Goal: Transaction & Acquisition: Purchase product/service

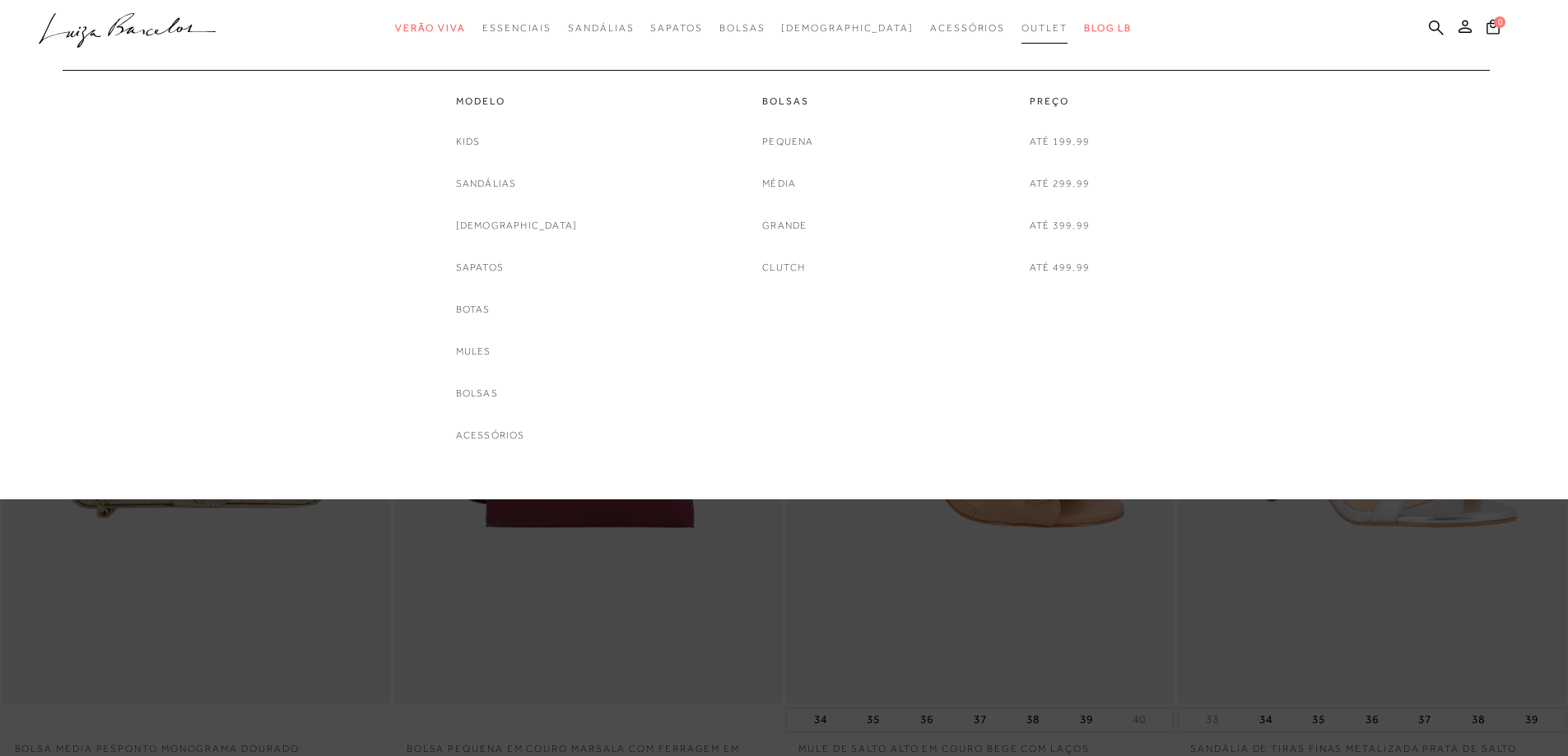
click at [1022, 36] on link "Outlet" at bounding box center [1045, 28] width 46 height 30
click at [491, 311] on link "Botas" at bounding box center [474, 310] width 35 height 17
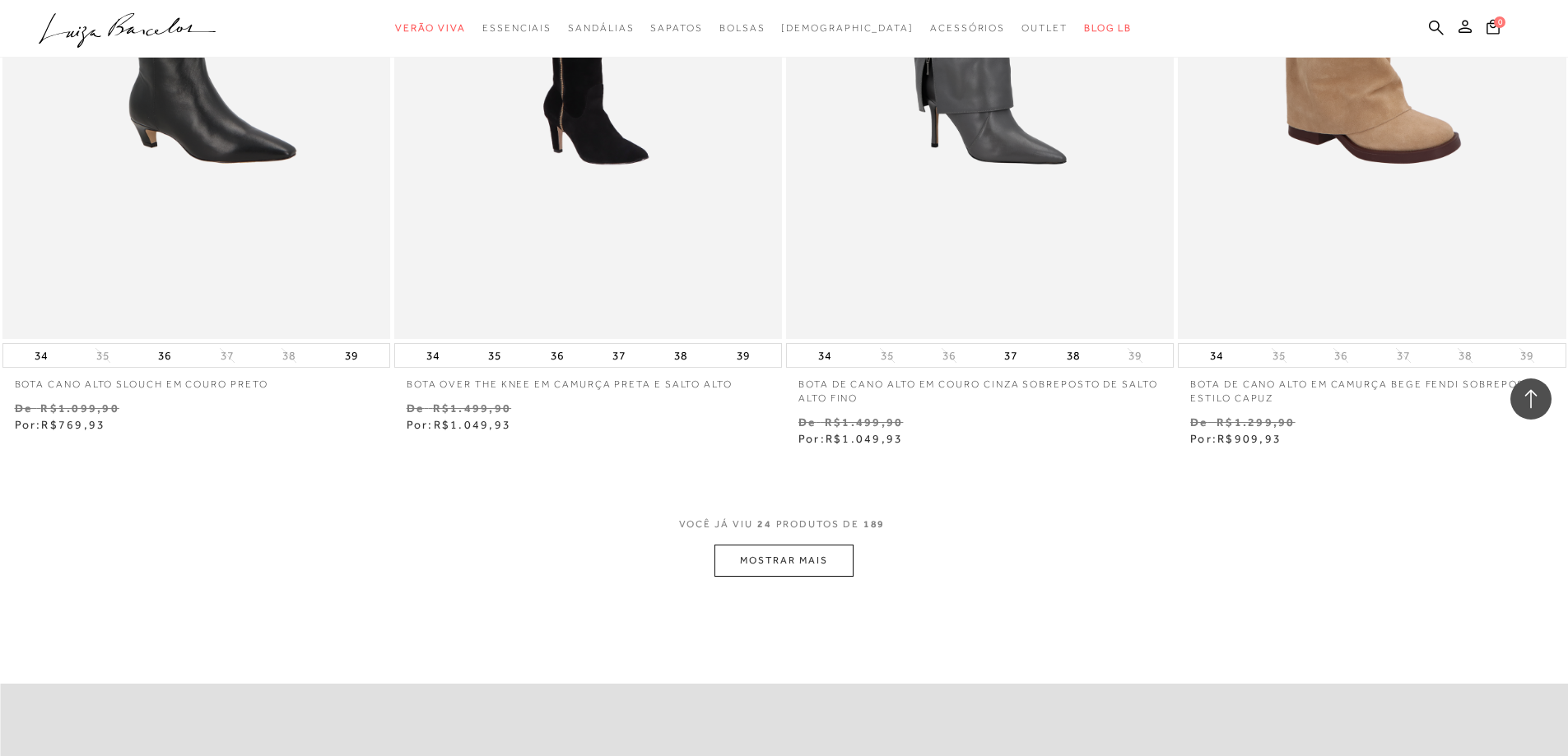
scroll to position [3949, 0]
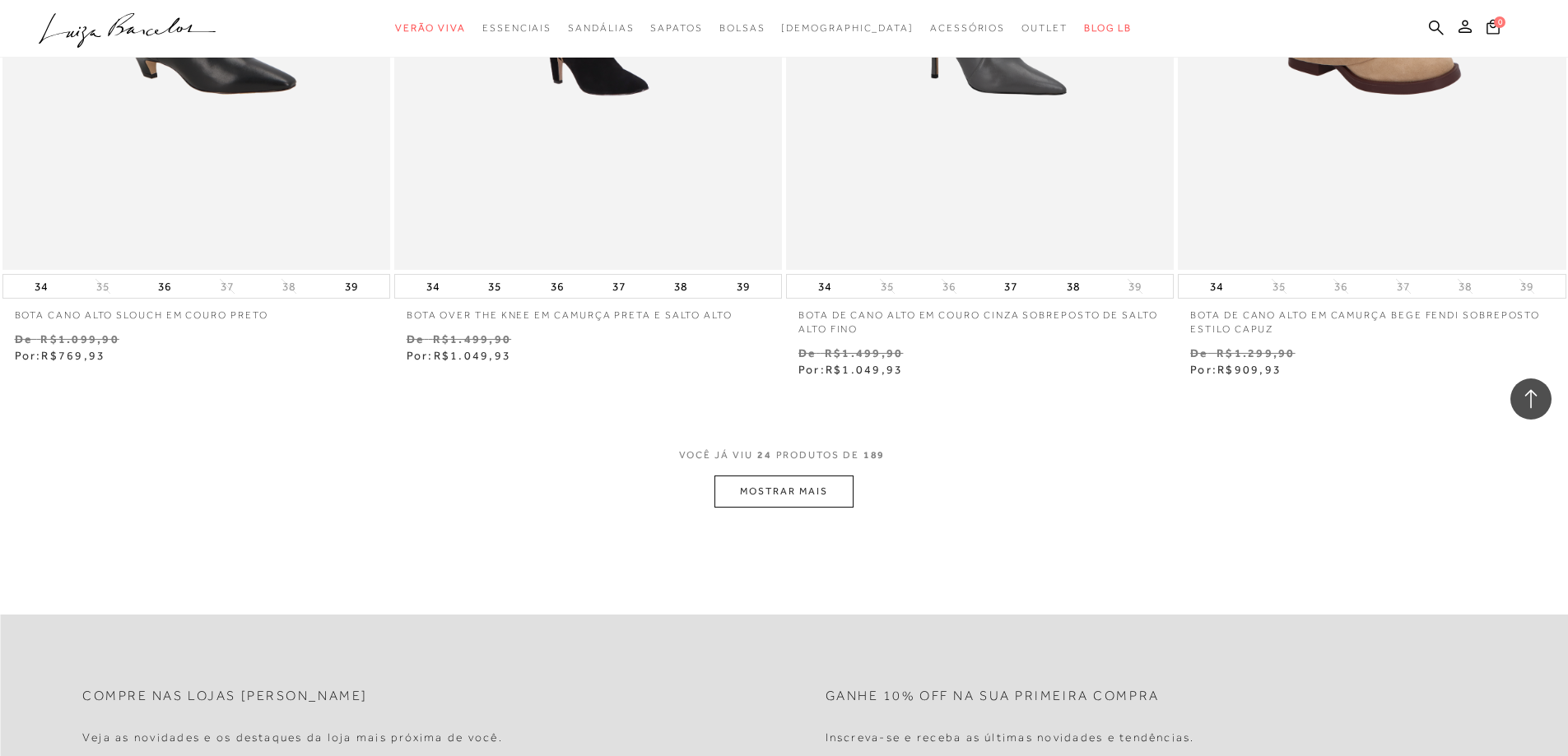
click at [781, 502] on button "MOSTRAR MAIS" at bounding box center [784, 491] width 138 height 32
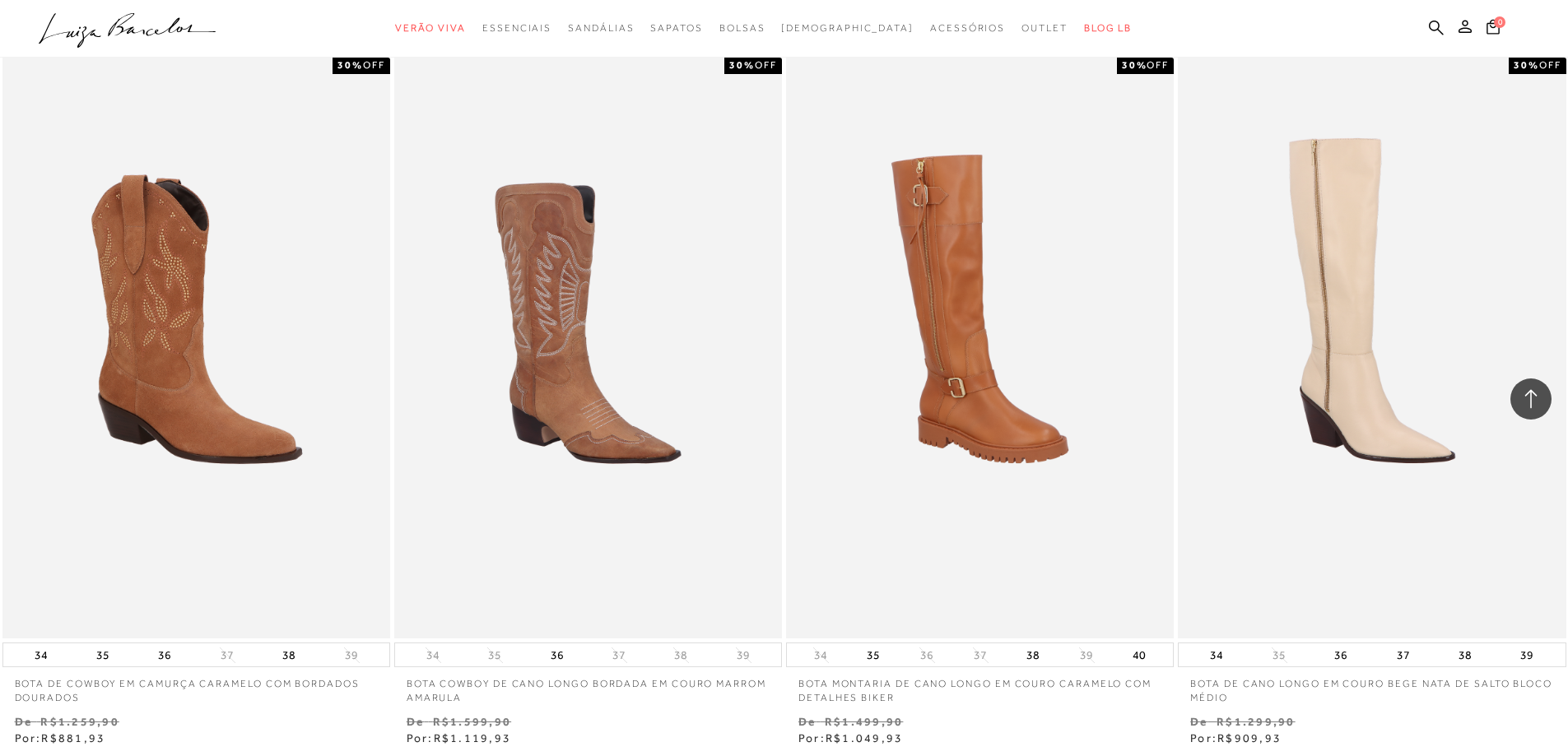
scroll to position [7405, 0]
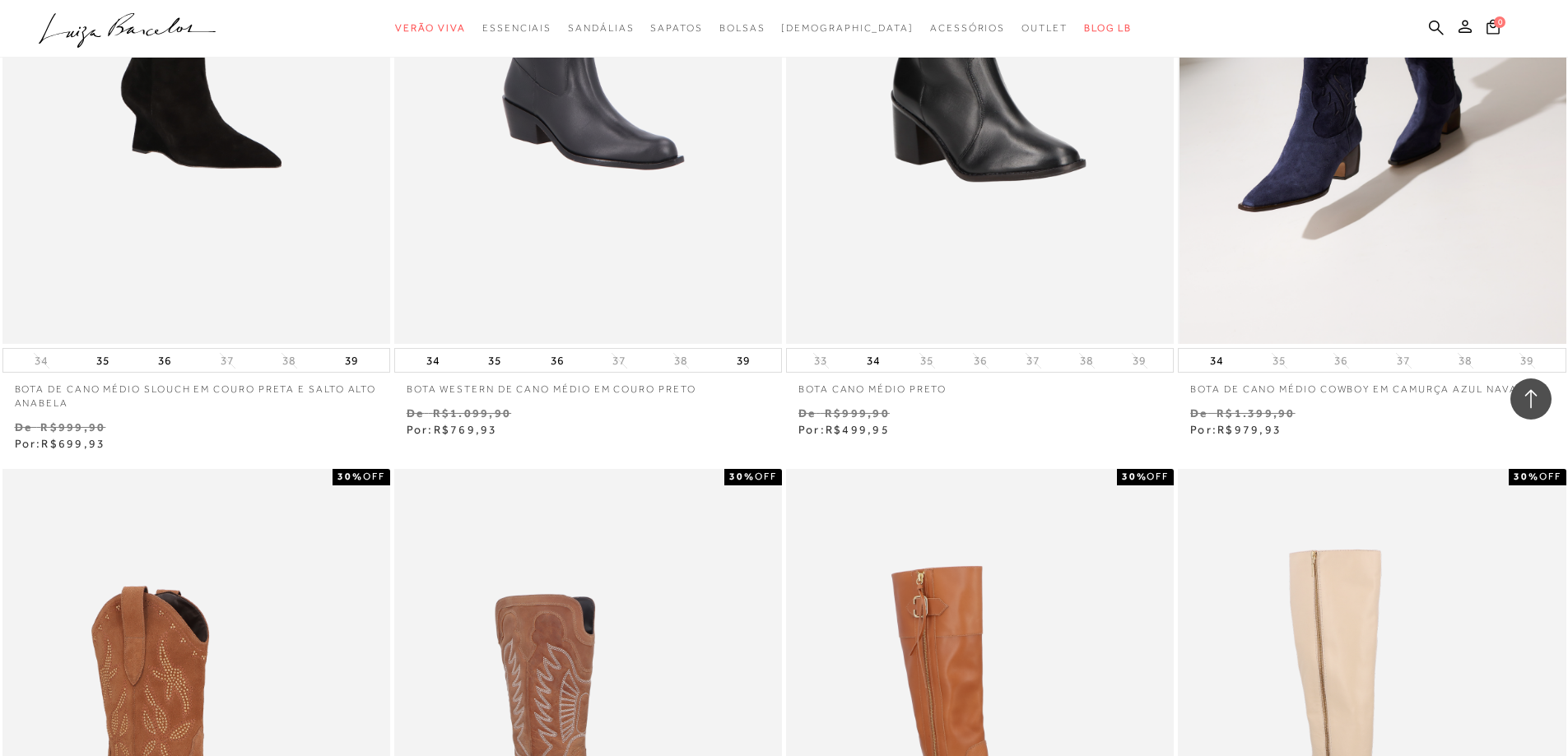
click at [1438, 203] on img at bounding box center [1372, 53] width 386 height 582
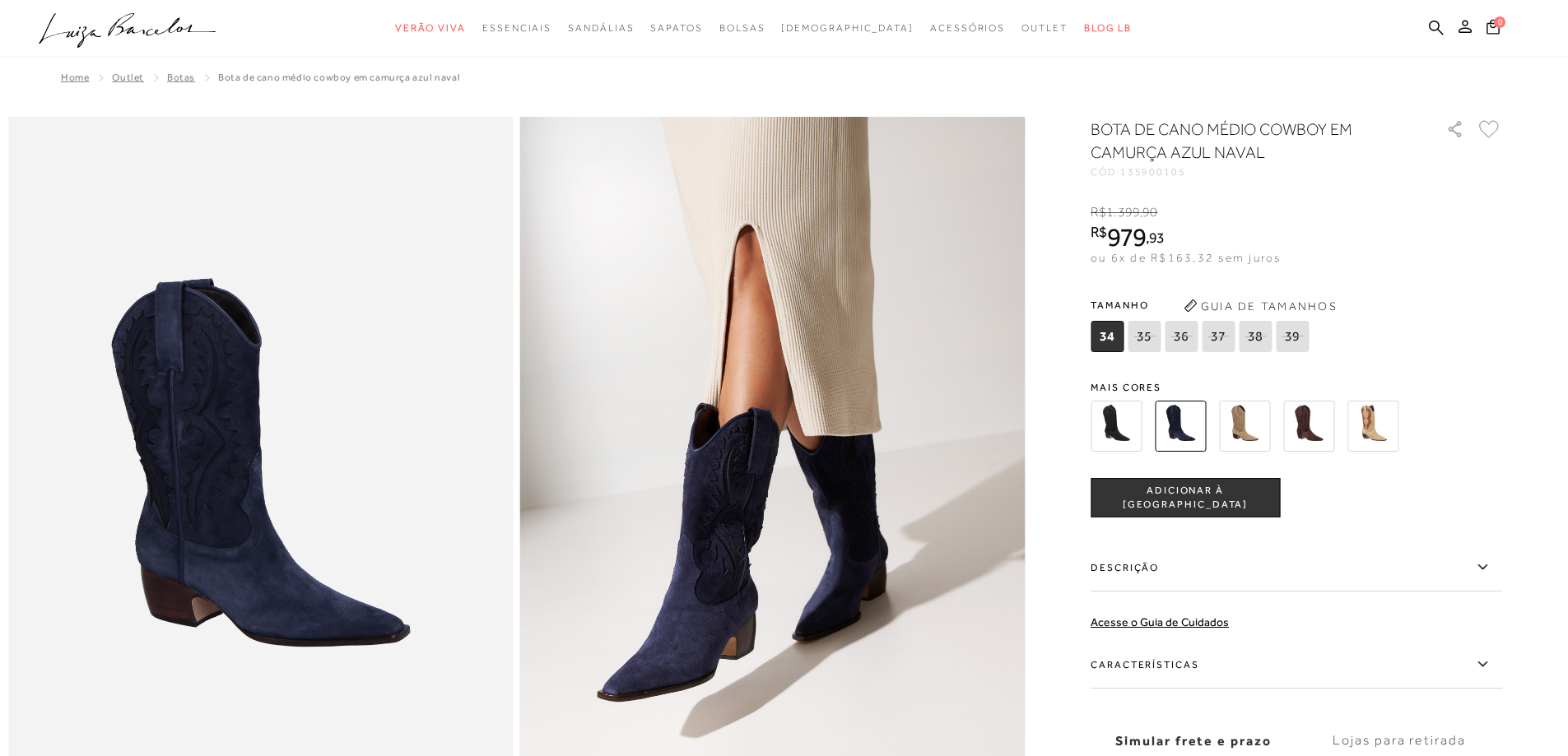
click at [1121, 425] on img at bounding box center [1116, 426] width 51 height 51
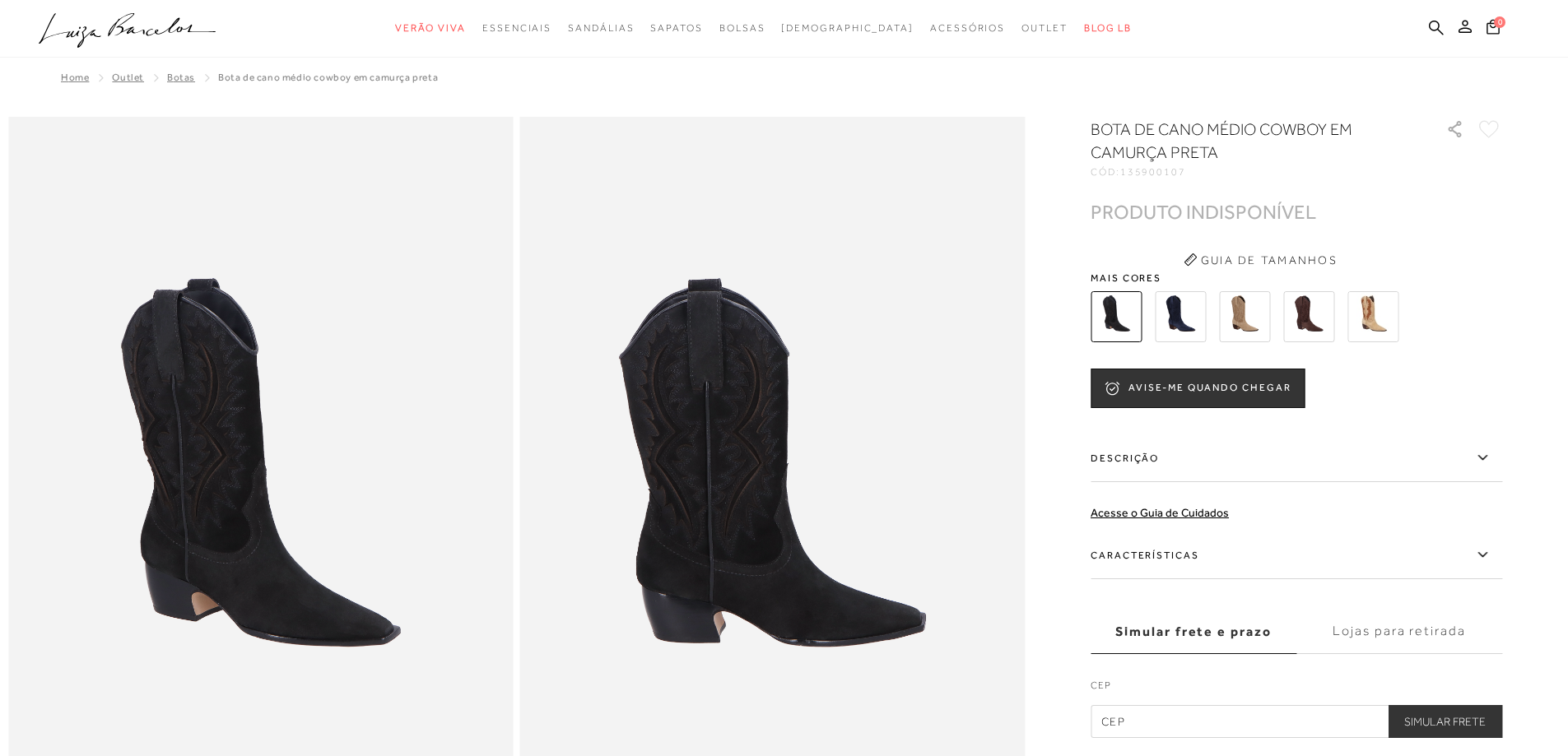
click at [1256, 314] on img at bounding box center [1245, 317] width 51 height 51
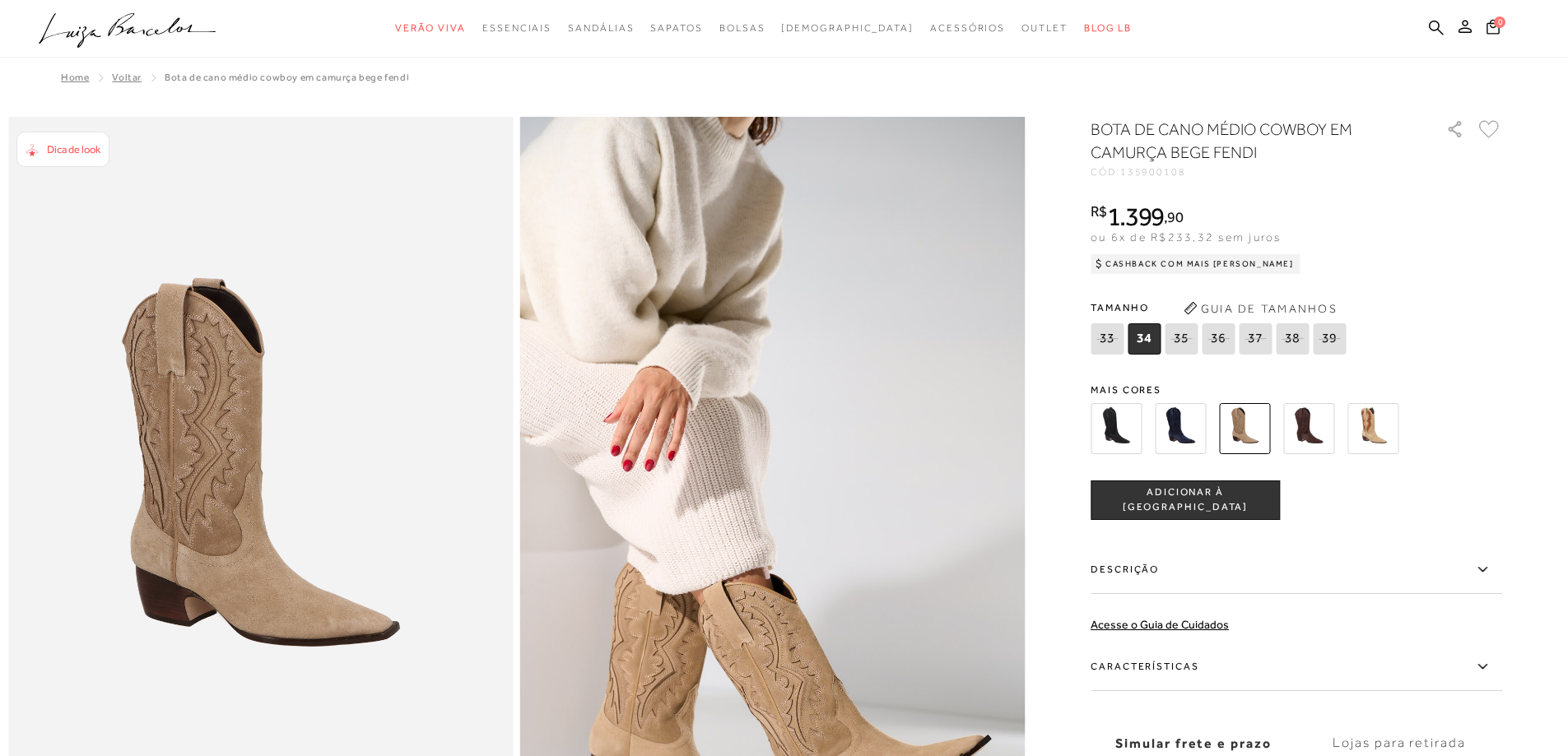
click at [1315, 420] on img at bounding box center [1308, 429] width 51 height 51
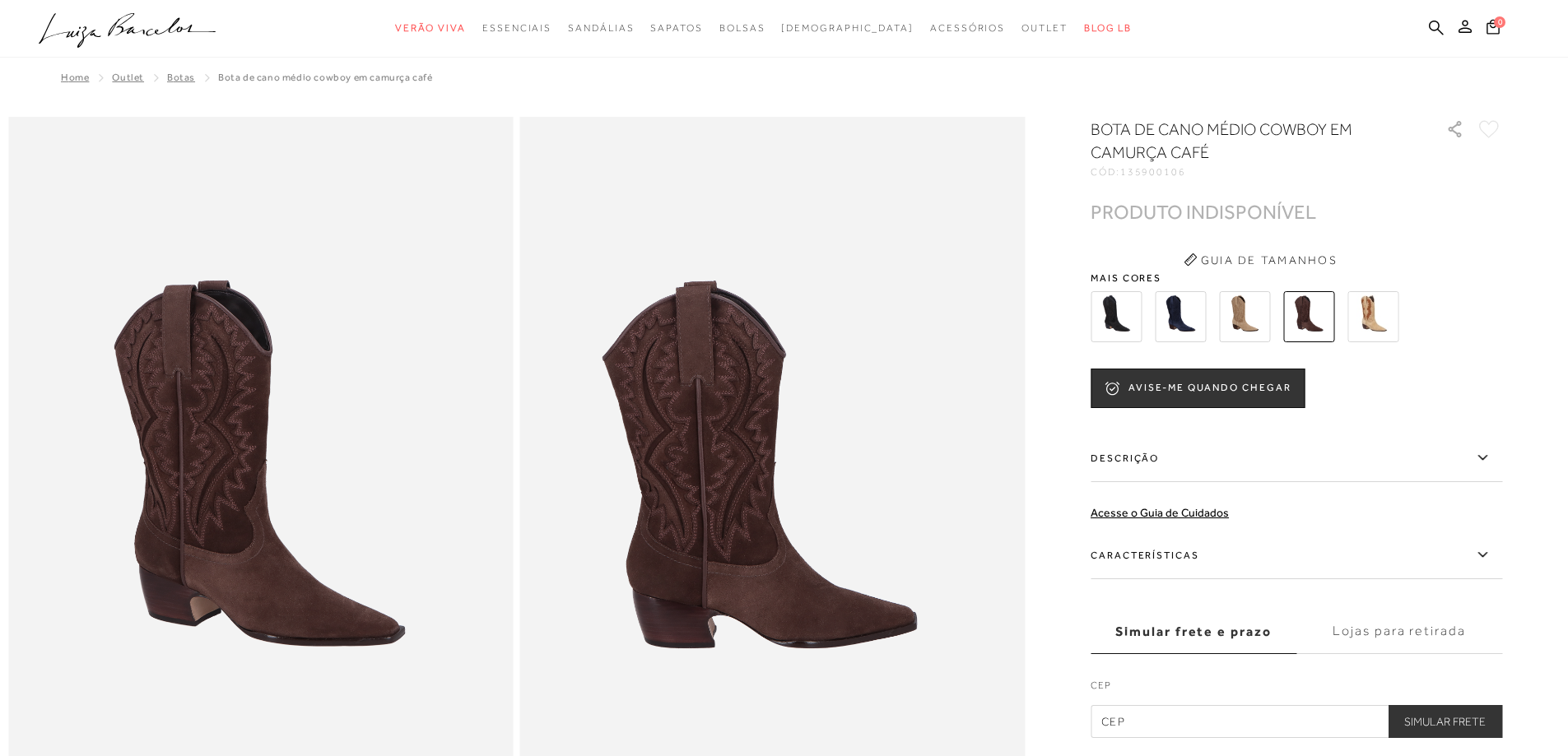
click at [1384, 315] on img at bounding box center [1372, 317] width 51 height 51
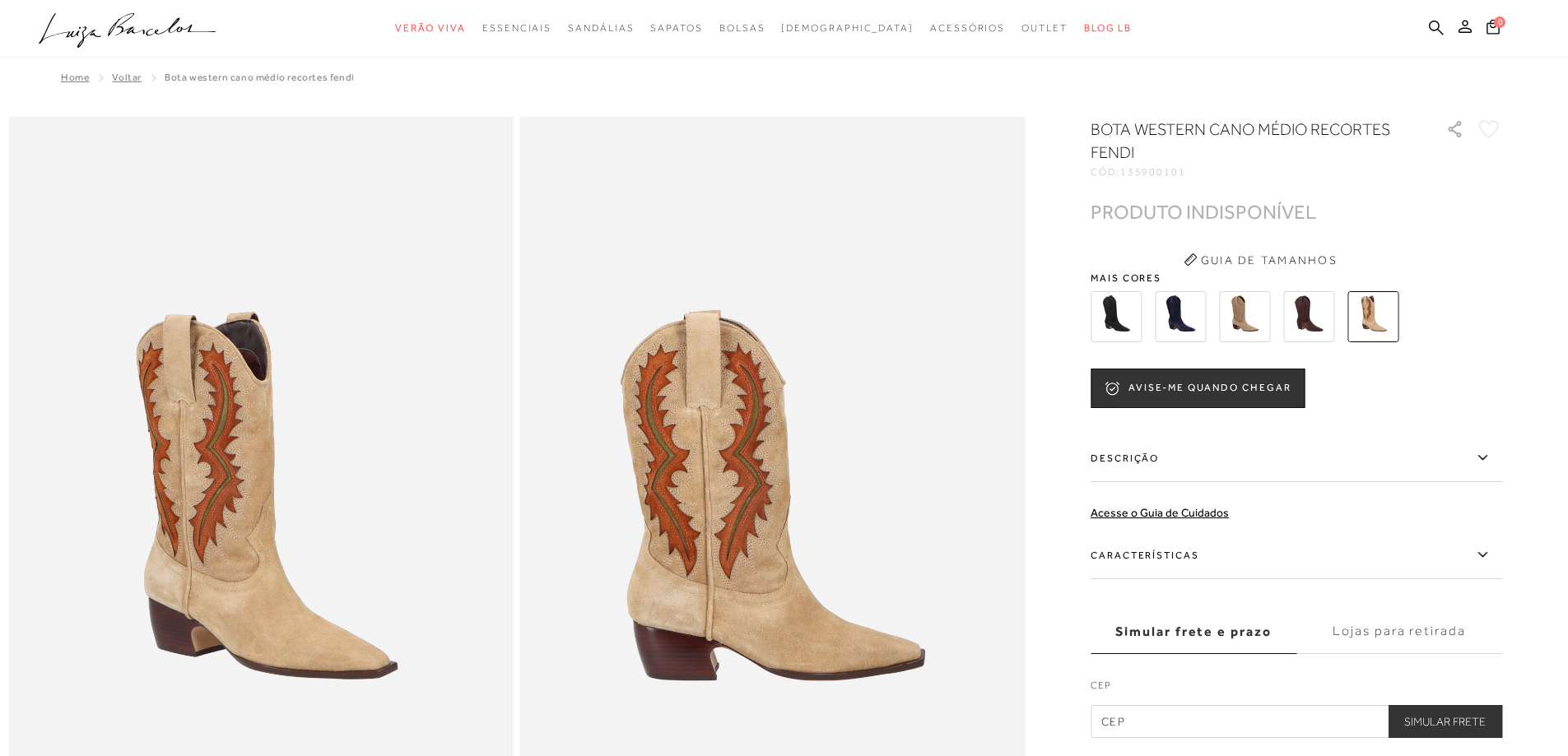
click at [1191, 316] on img at bounding box center [1181, 317] width 51 height 51
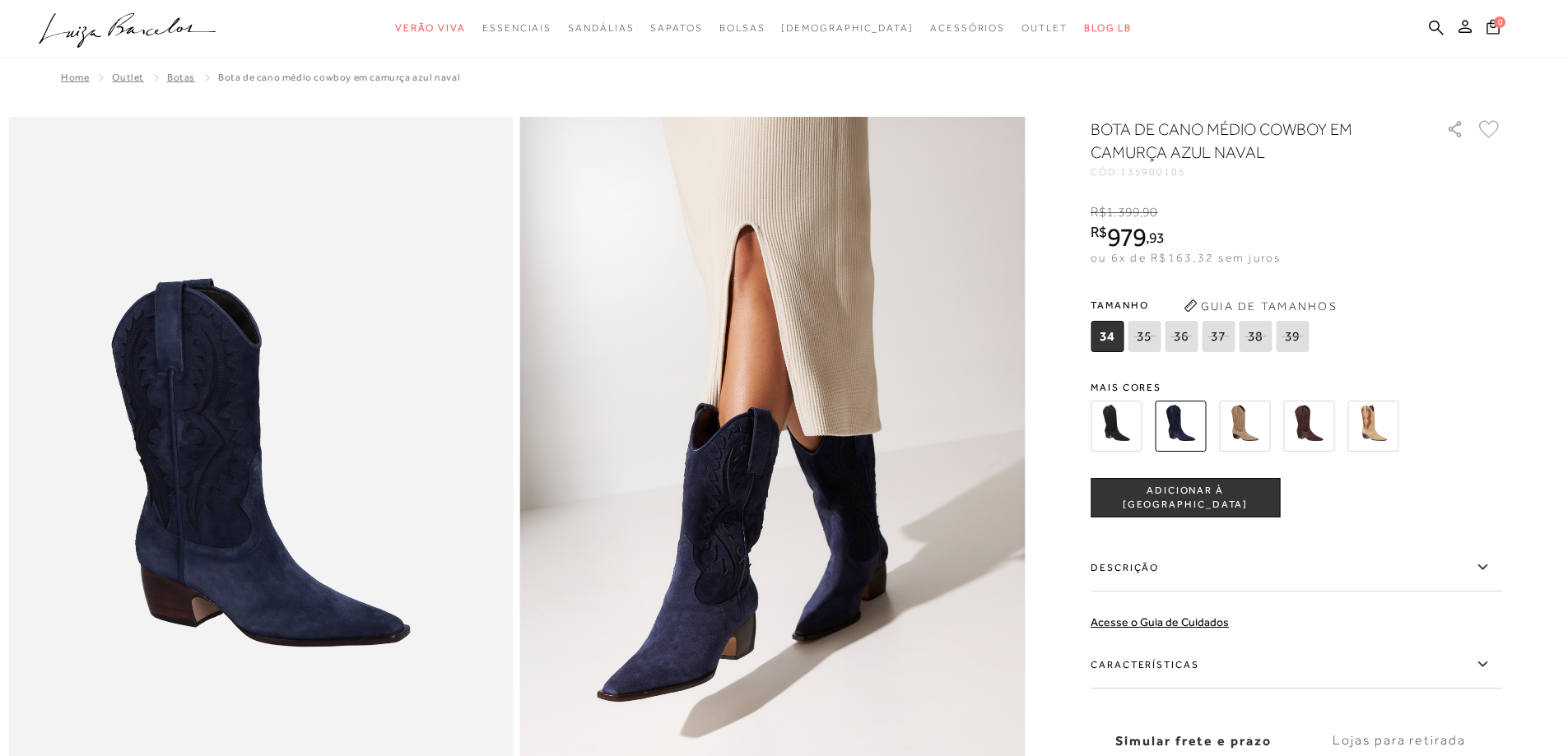
click at [1249, 418] on img at bounding box center [1245, 426] width 51 height 51
